Goal: Information Seeking & Learning: Learn about a topic

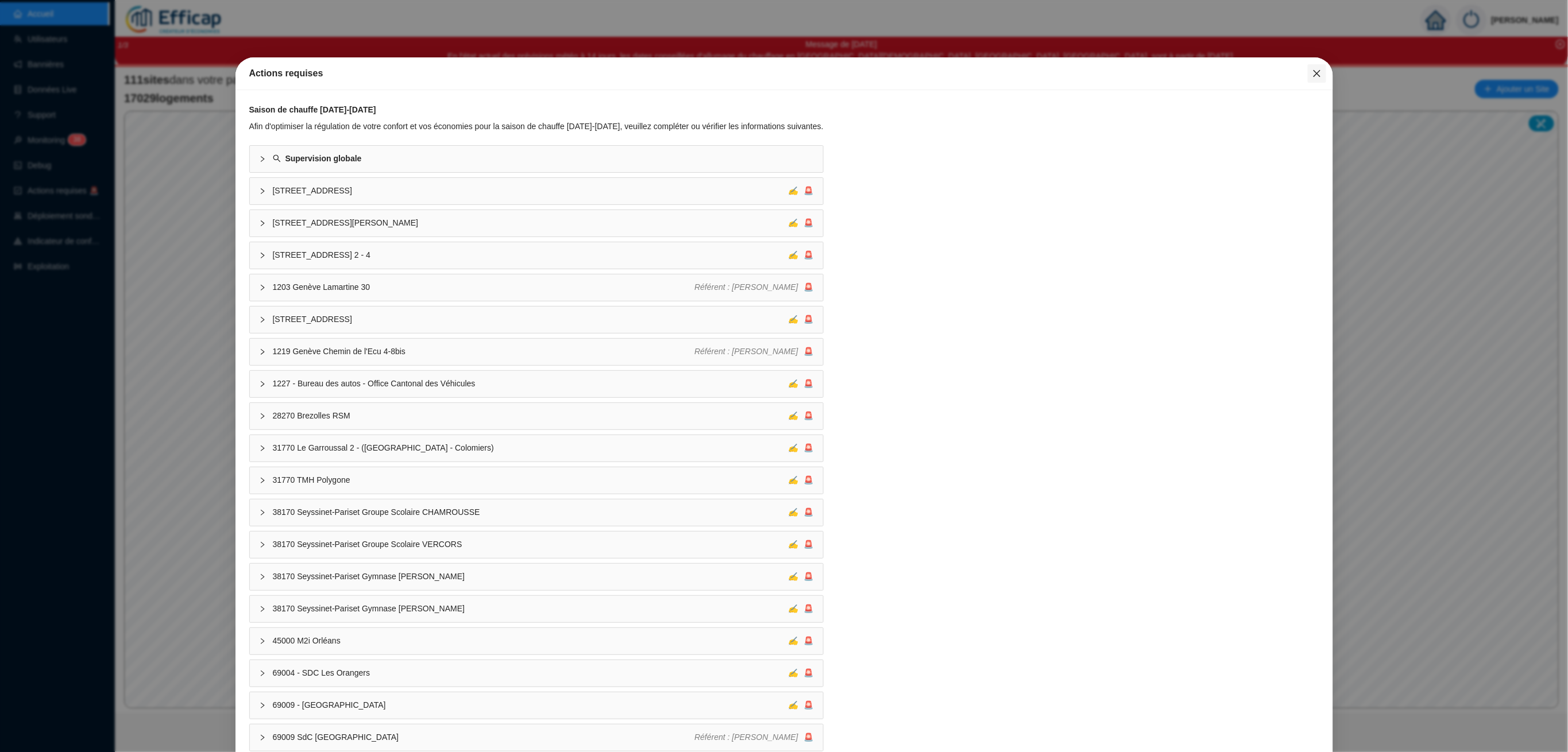
click at [1313, 74] on icon "close" at bounding box center [1317, 73] width 7 height 7
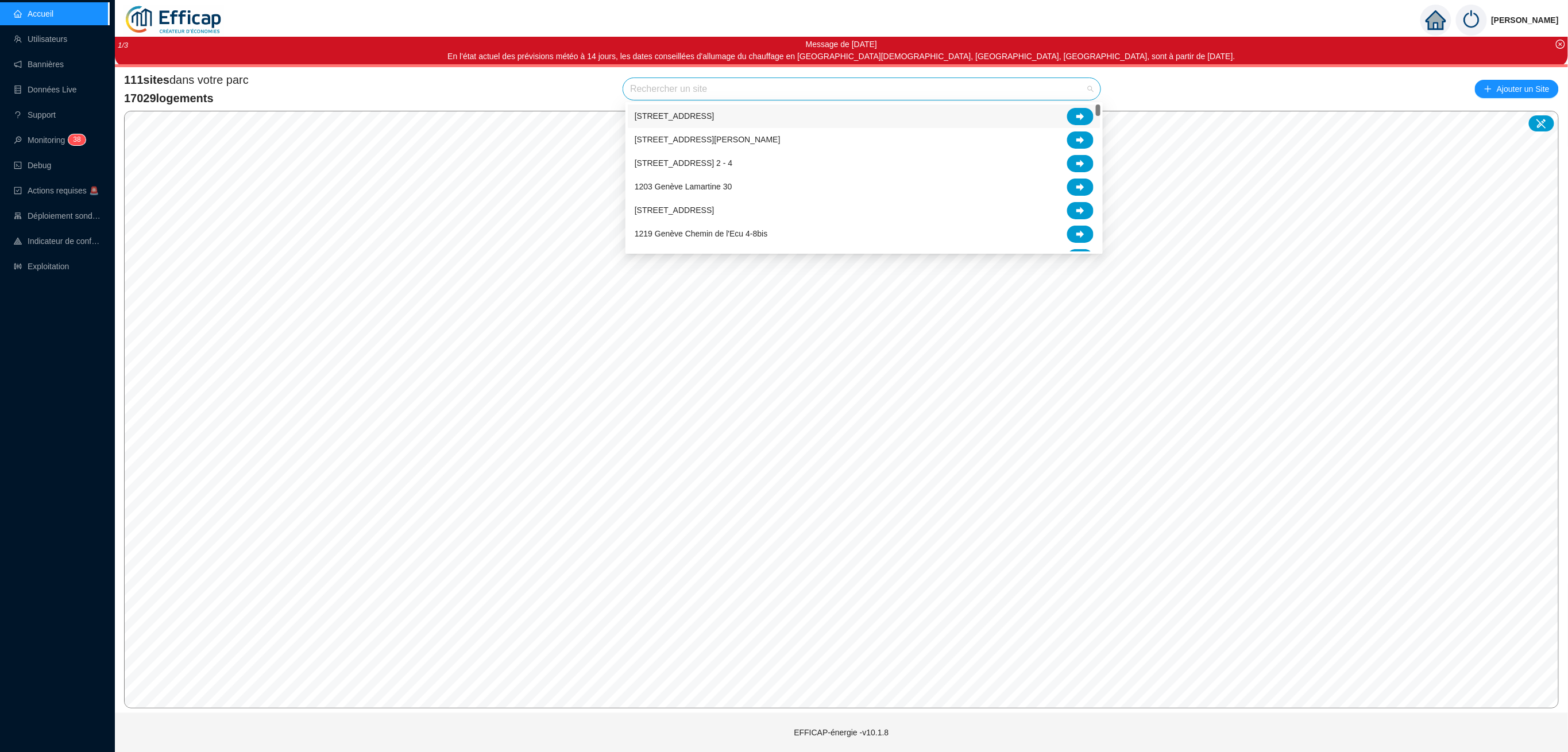
click at [640, 90] on input "search" at bounding box center [857, 89] width 453 height 22
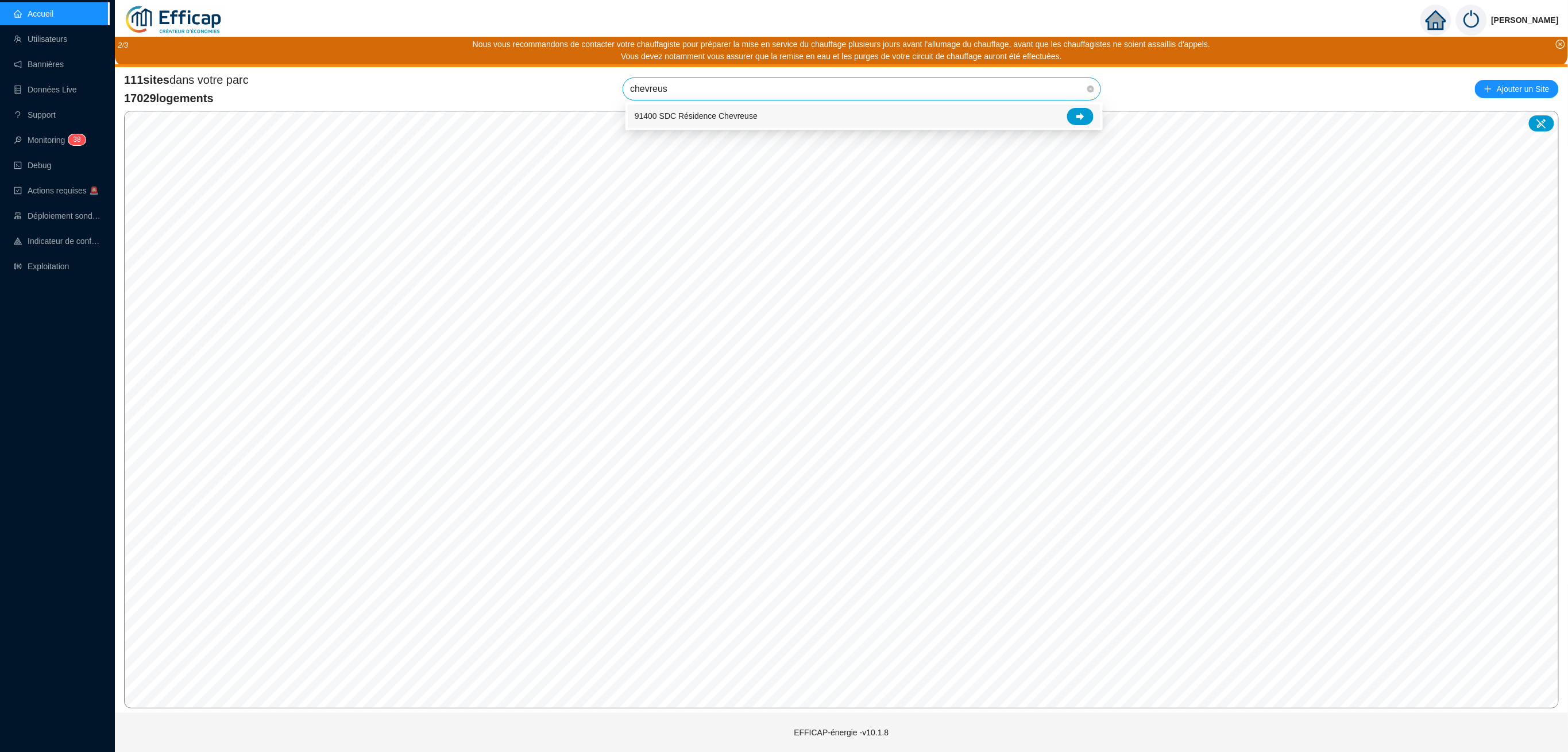
type input "chevreuse"
click at [1035, 90] on span "91400 SDC Résidence Chevreuse" at bounding box center [862, 89] width 464 height 22
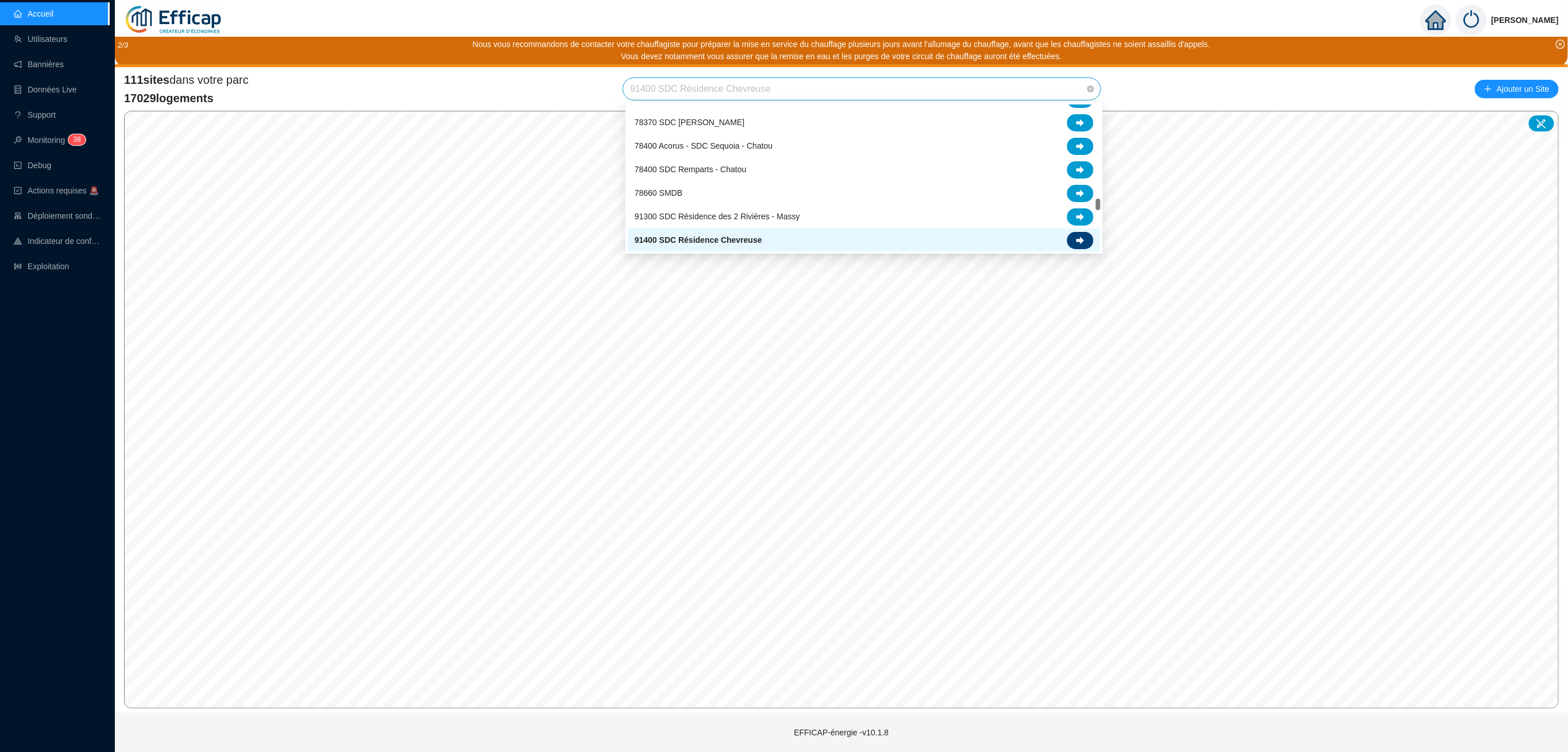
click at [1080, 239] on icon at bounding box center [1080, 240] width 8 height 8
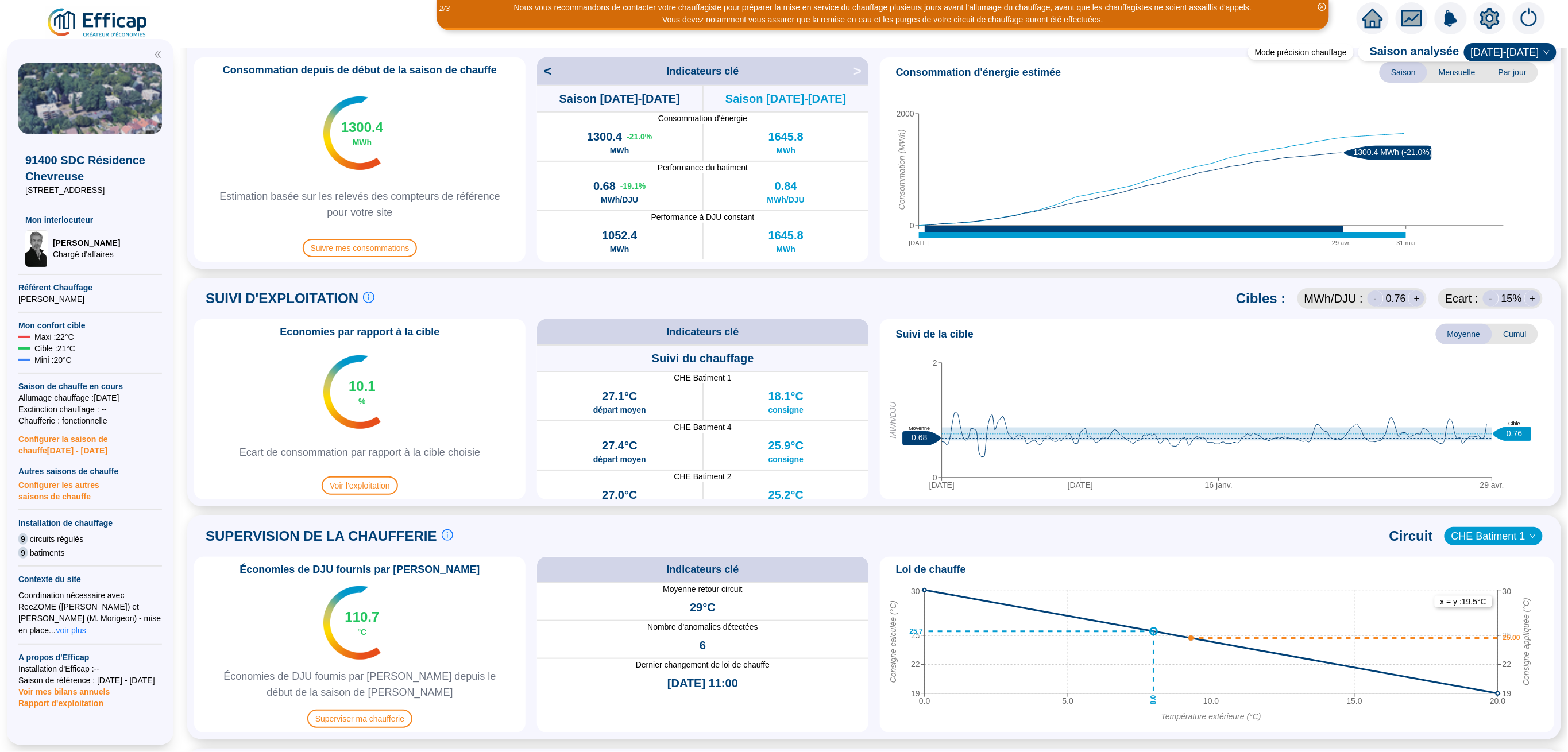
scroll to position [535, 0]
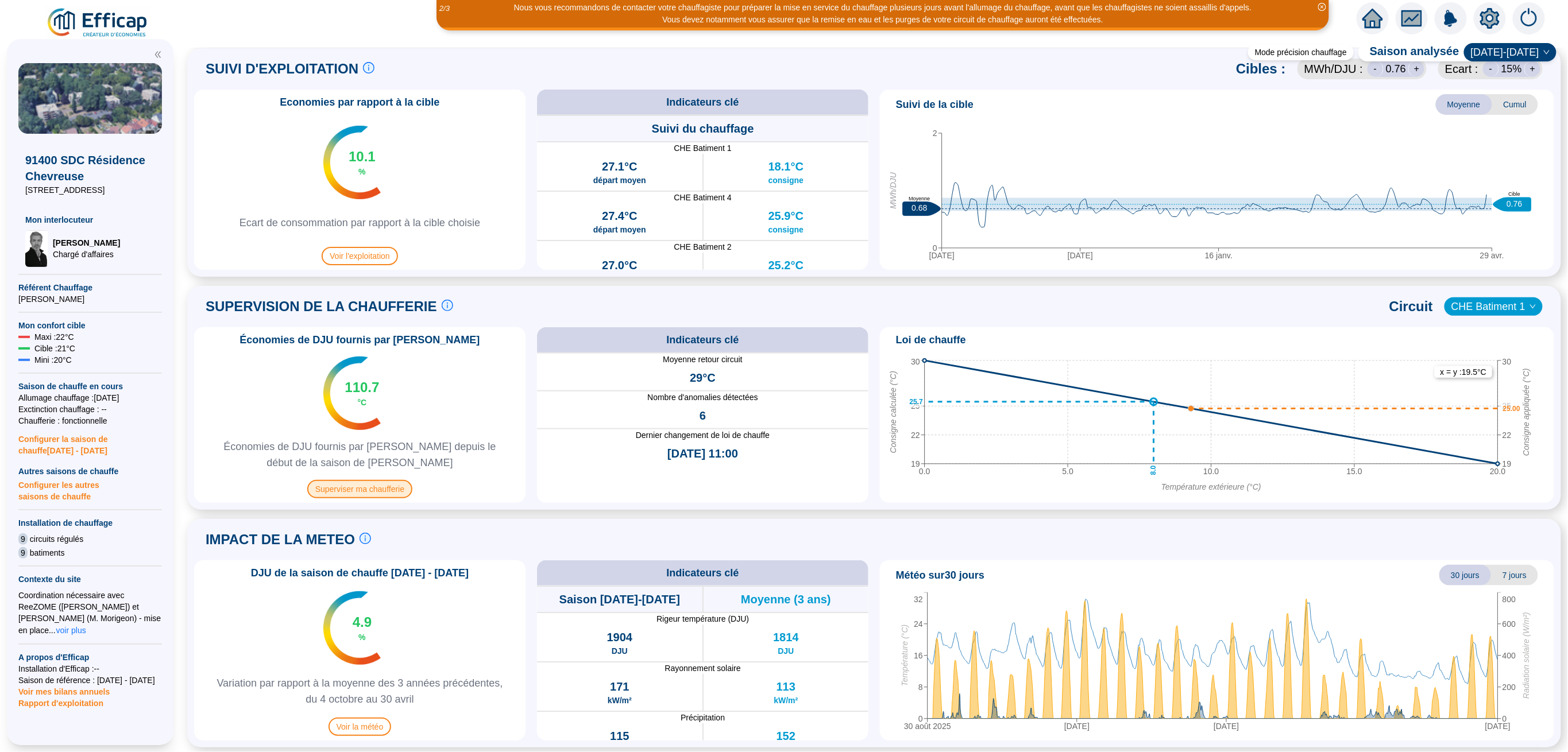
click at [369, 492] on span "Superviser ma chaufferie" at bounding box center [359, 489] width 105 height 18
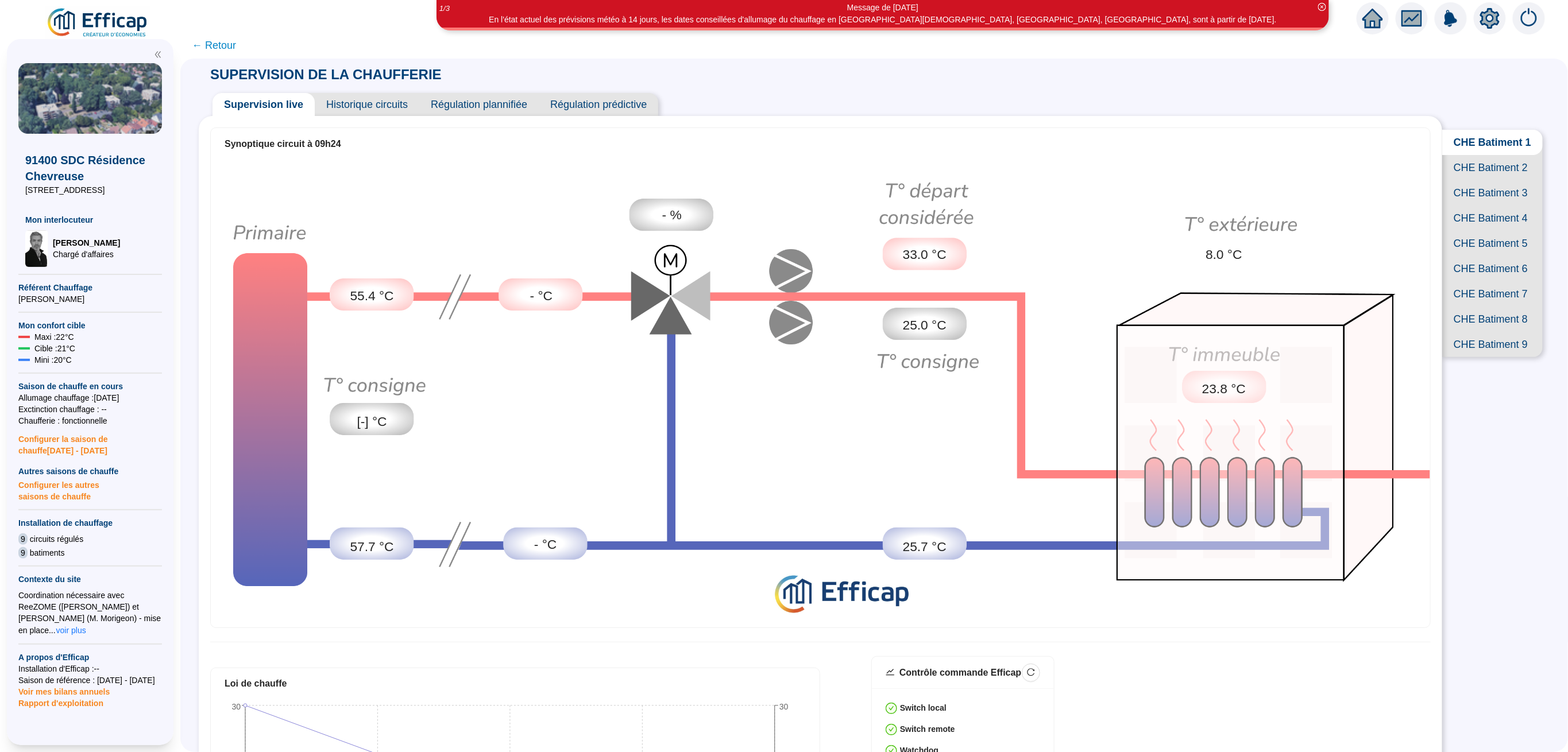
click at [1471, 181] on span "CHE Batiment 2" at bounding box center [1492, 168] width 100 height 25
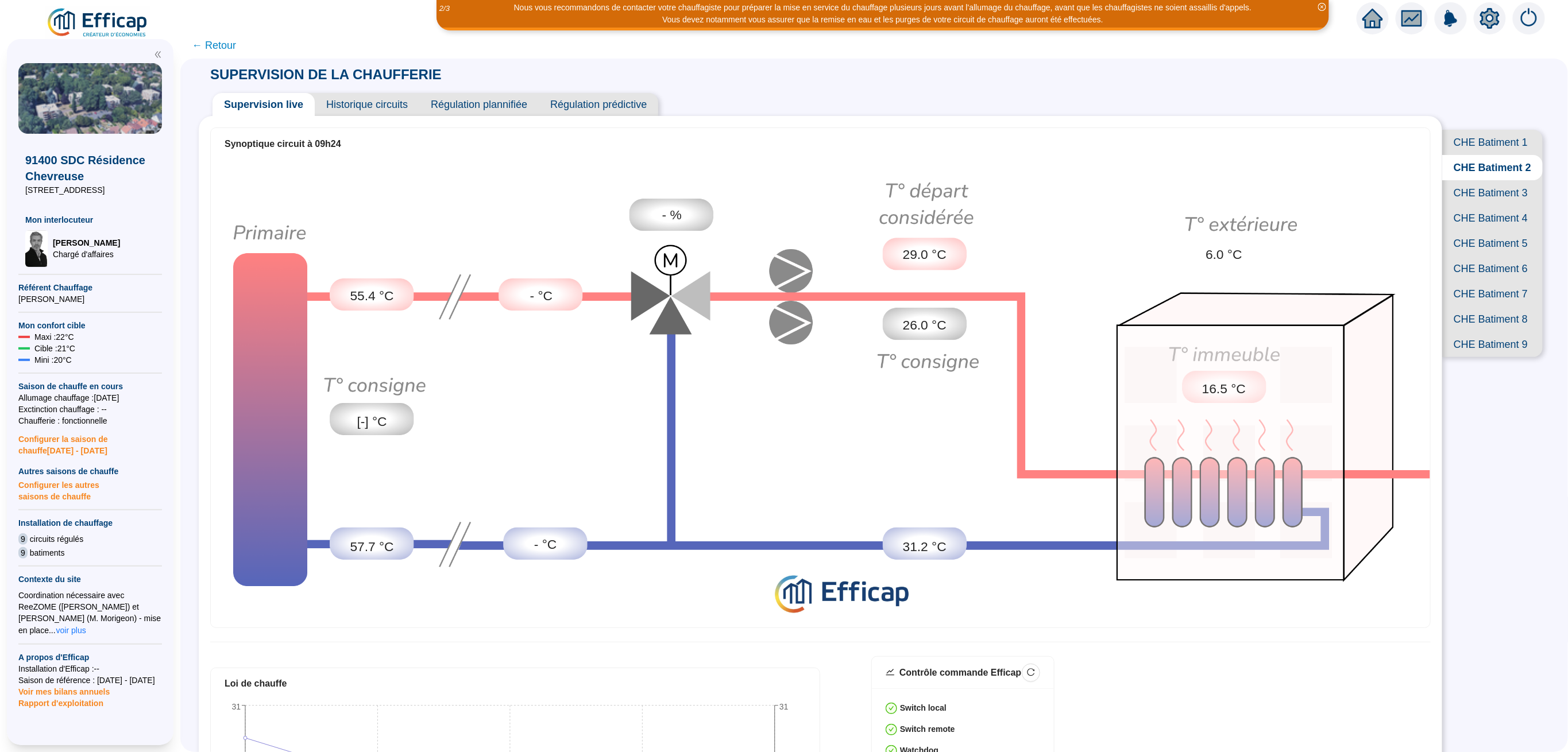
click at [1471, 205] on span "CHE Batiment 3" at bounding box center [1492, 193] width 100 height 25
click at [1478, 231] on span "CHE Batiment 4" at bounding box center [1492, 218] width 100 height 25
click at [1480, 256] on span "CHE Batiment 5" at bounding box center [1492, 243] width 100 height 25
click at [1473, 281] on span "CHE Batiment 6" at bounding box center [1492, 269] width 100 height 25
click at [1482, 307] on span "CHE Batiment 7" at bounding box center [1492, 294] width 100 height 25
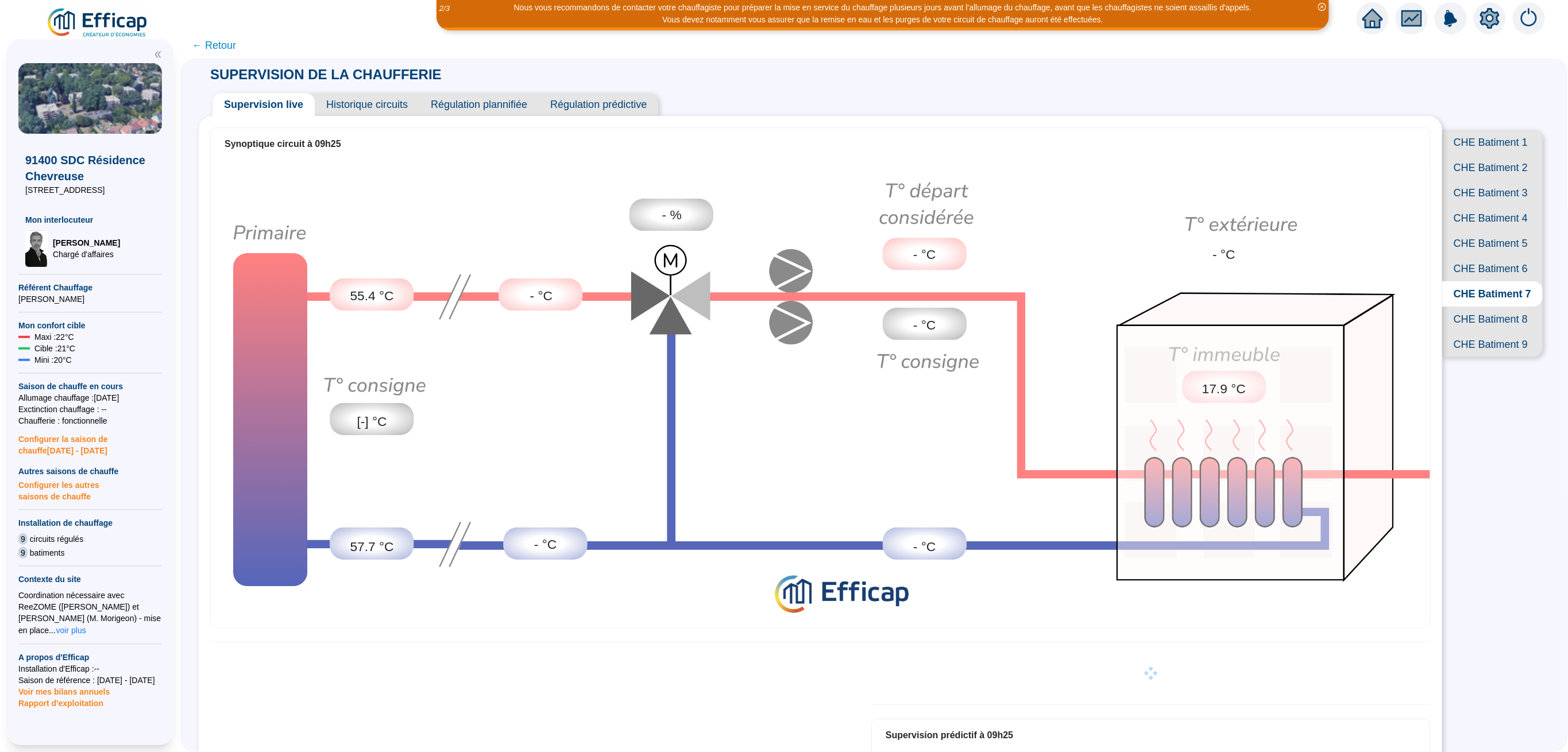
click at [391, 109] on span "Historique circuits" at bounding box center [367, 104] width 104 height 23
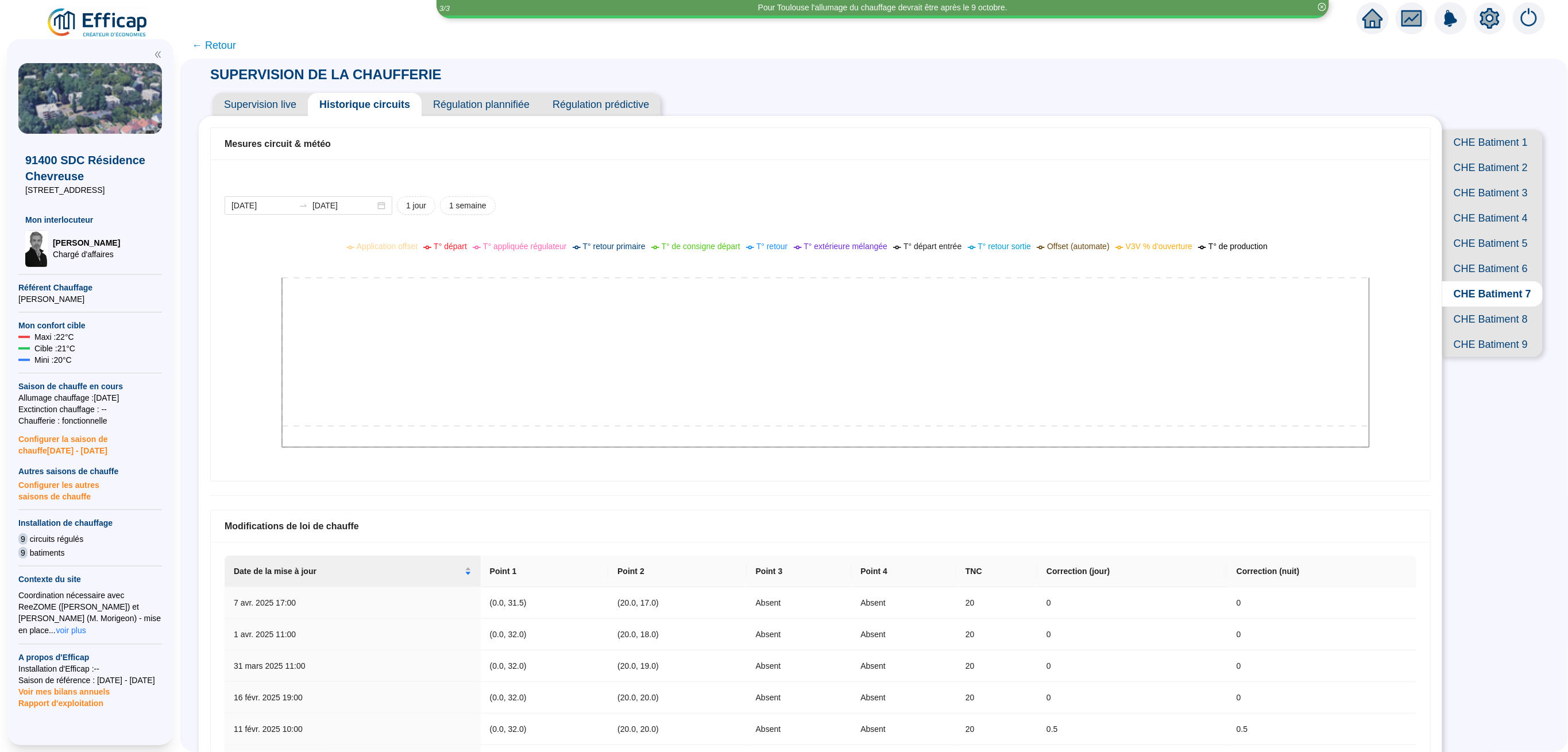
click at [1478, 142] on span "CHE Batiment 1" at bounding box center [1492, 142] width 100 height 25
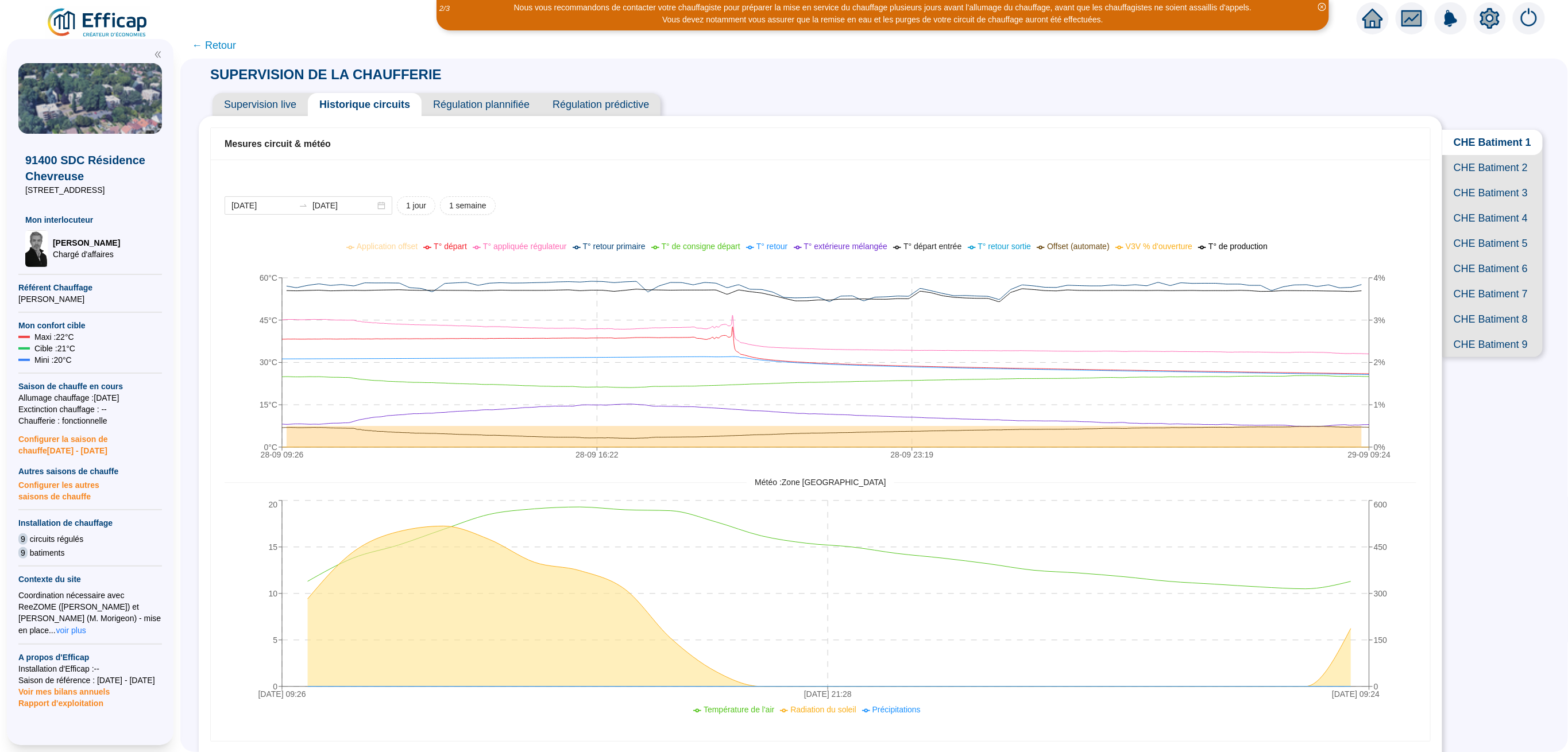
click at [1463, 174] on span "CHE Batiment 2" at bounding box center [1492, 168] width 100 height 25
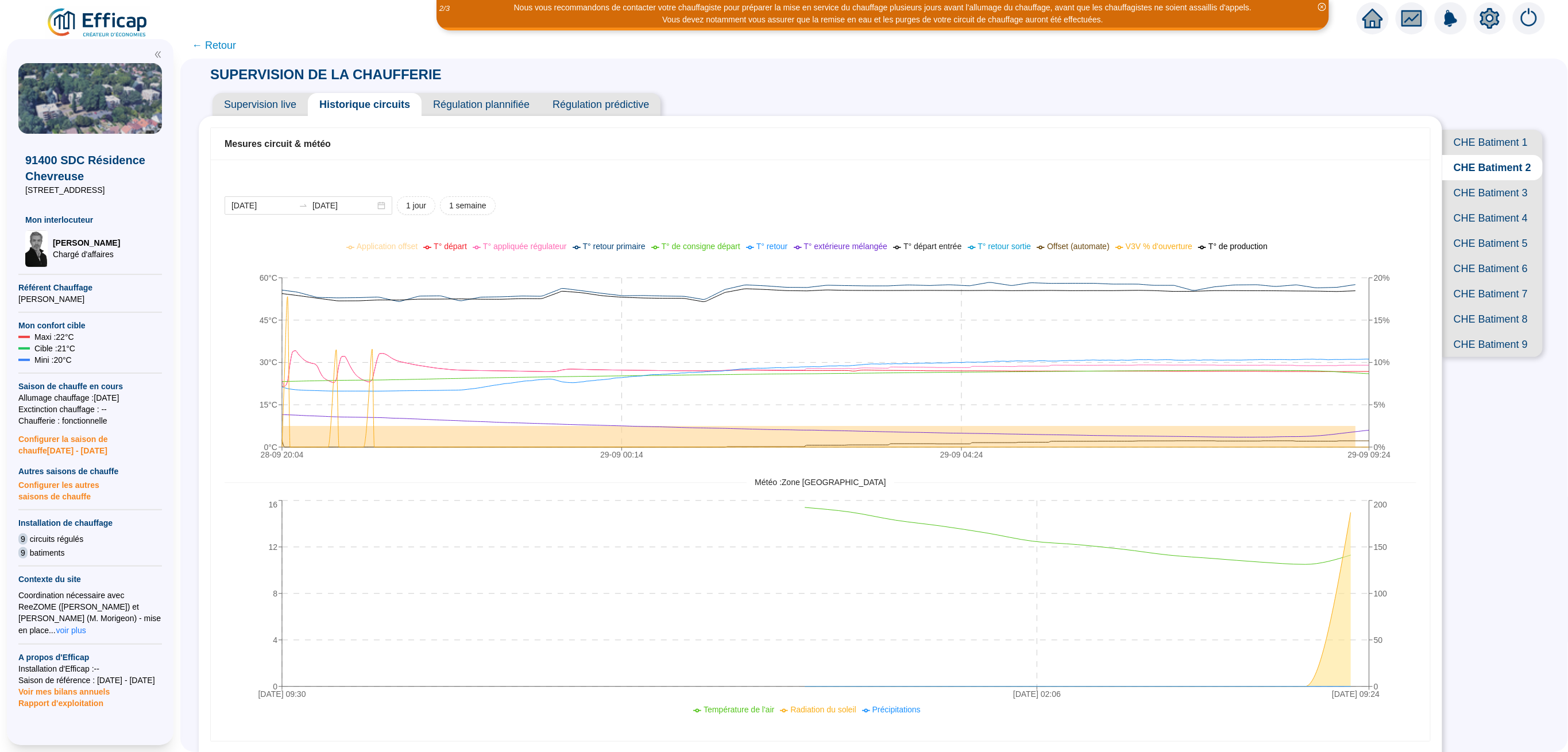
click at [1492, 205] on span "CHE Batiment 3" at bounding box center [1492, 193] width 100 height 25
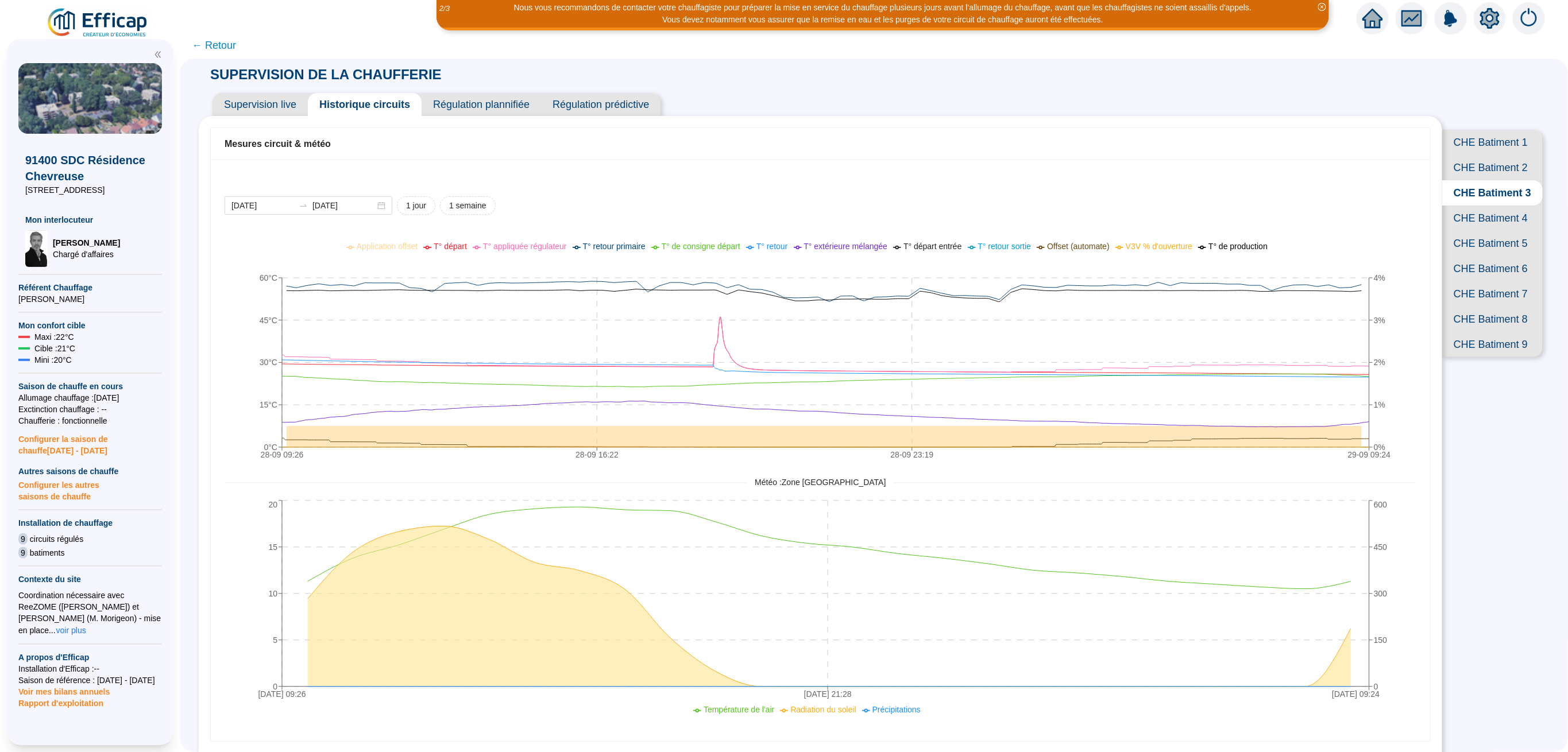
click at [1487, 231] on span "CHE Batiment 4" at bounding box center [1492, 218] width 100 height 25
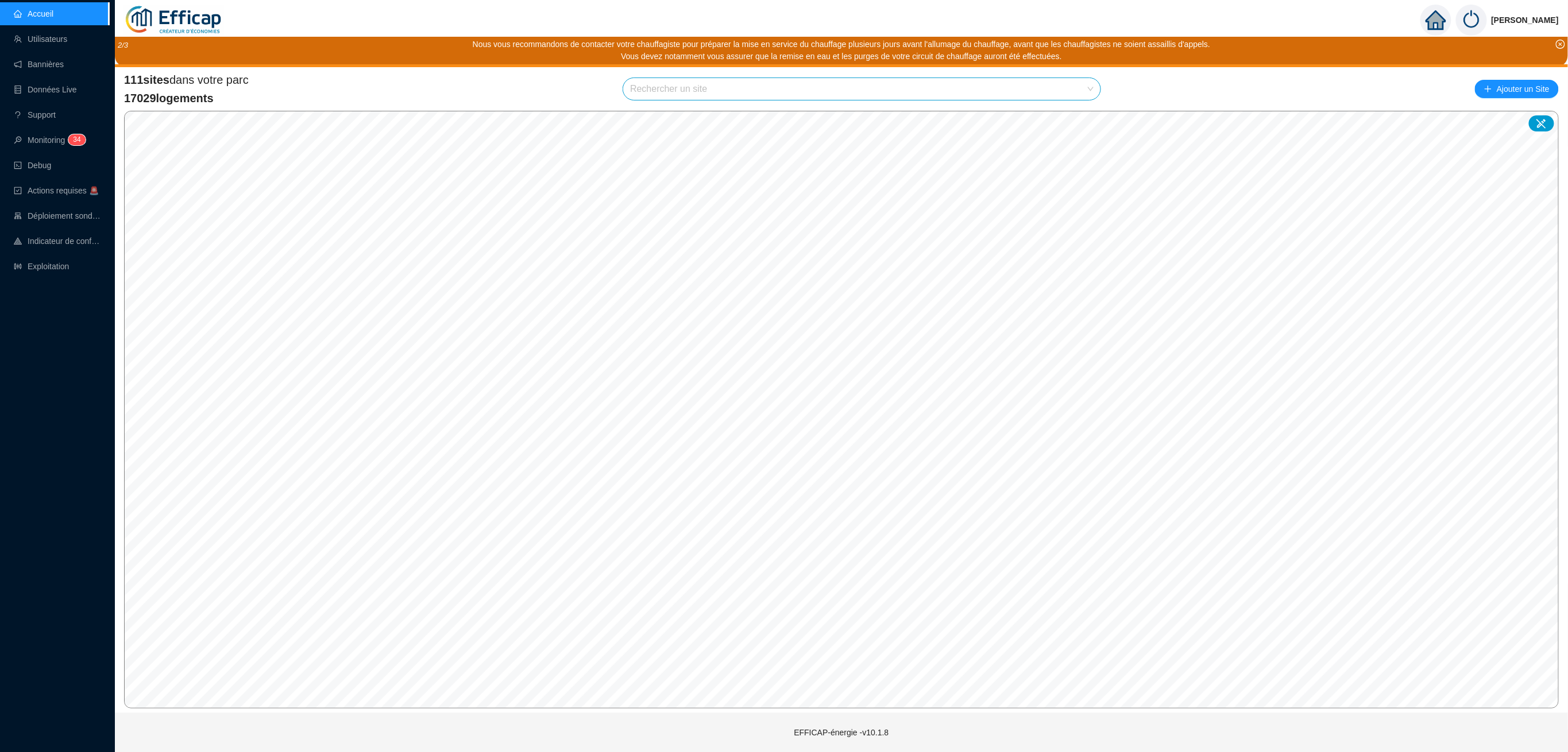
click at [779, 90] on input "search" at bounding box center [857, 89] width 453 height 22
